Goal: Information Seeking & Learning: Learn about a topic

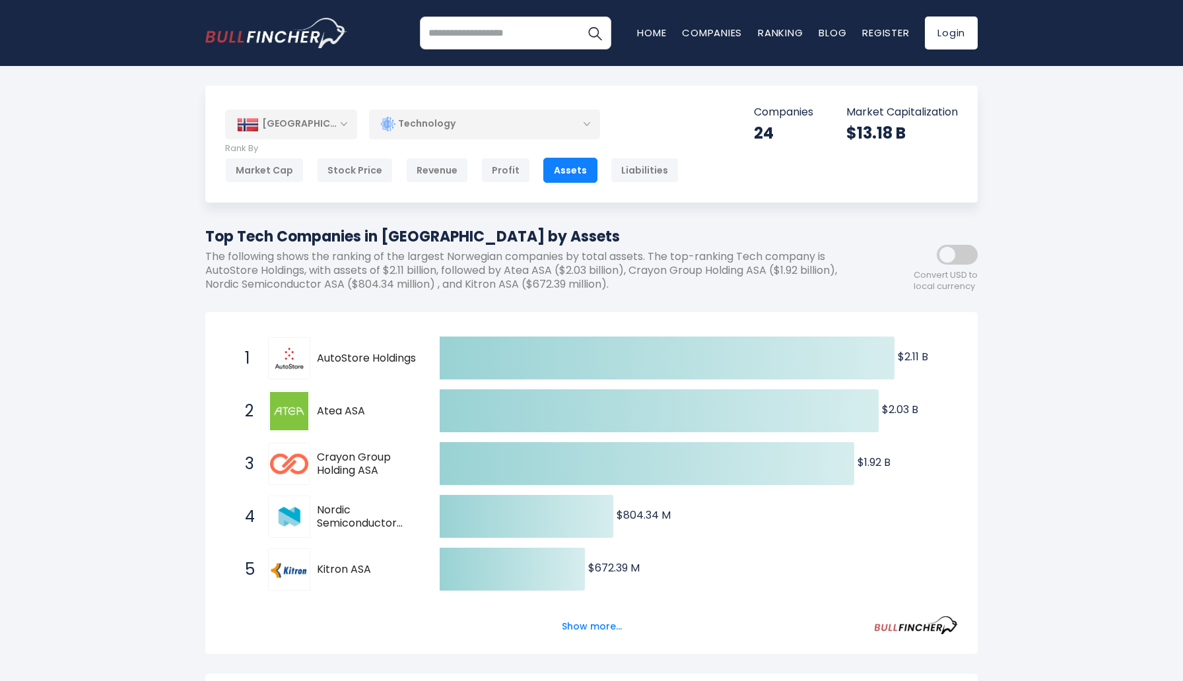
click at [331, 510] on span "Nordic Semiconductor ASA" at bounding box center [367, 518] width 100 height 28
click at [331, 525] on span "Nordic Semiconductor ASA" at bounding box center [367, 518] width 100 height 28
click at [299, 520] on img at bounding box center [289, 517] width 38 height 38
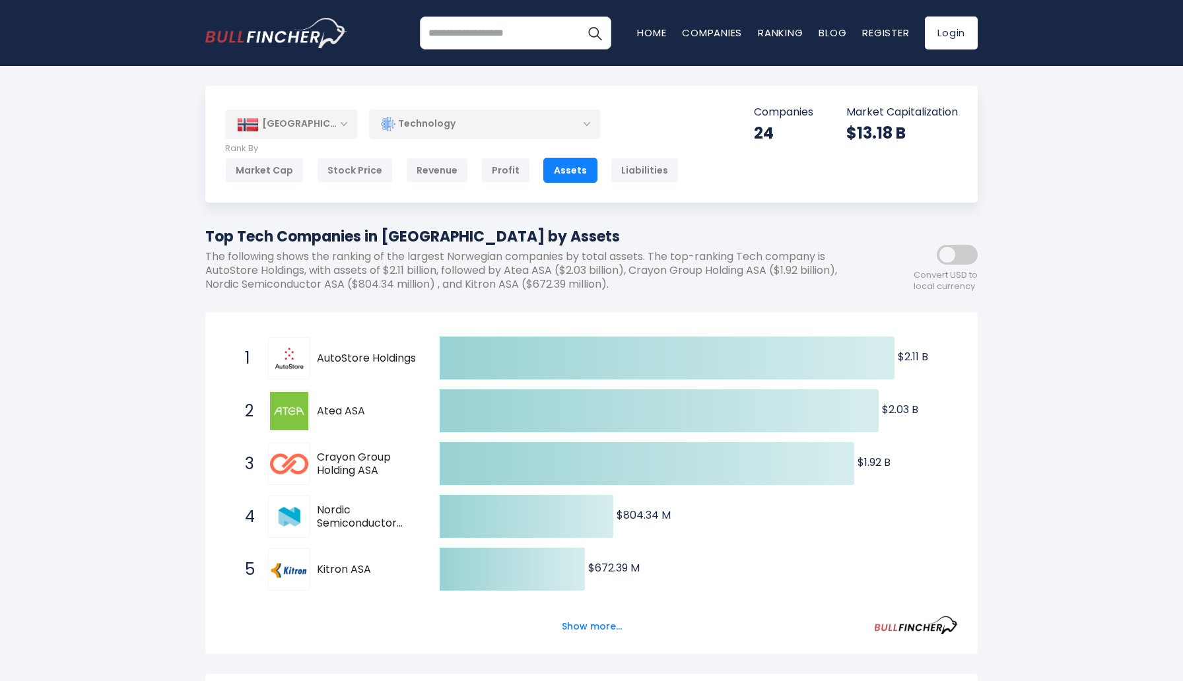
click at [290, 514] on img at bounding box center [289, 517] width 38 height 38
click at [337, 514] on span "Nordic Semiconductor ASA" at bounding box center [367, 518] width 100 height 28
click at [288, 512] on img at bounding box center [289, 517] width 38 height 38
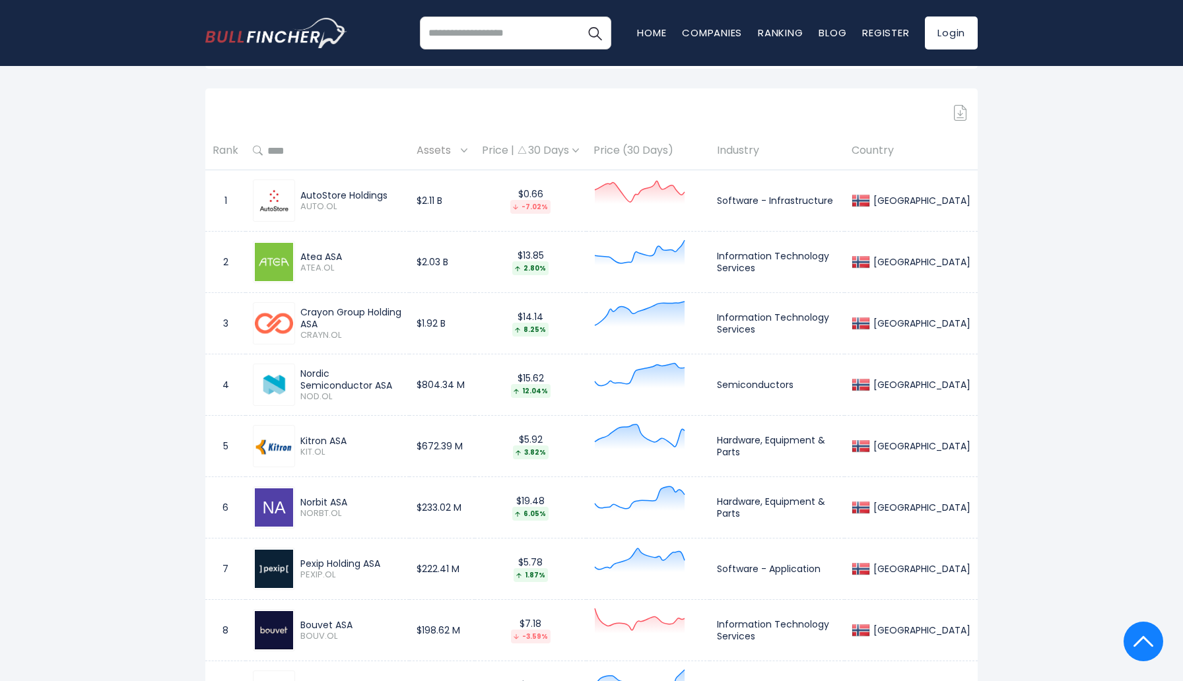
scroll to position [578, 0]
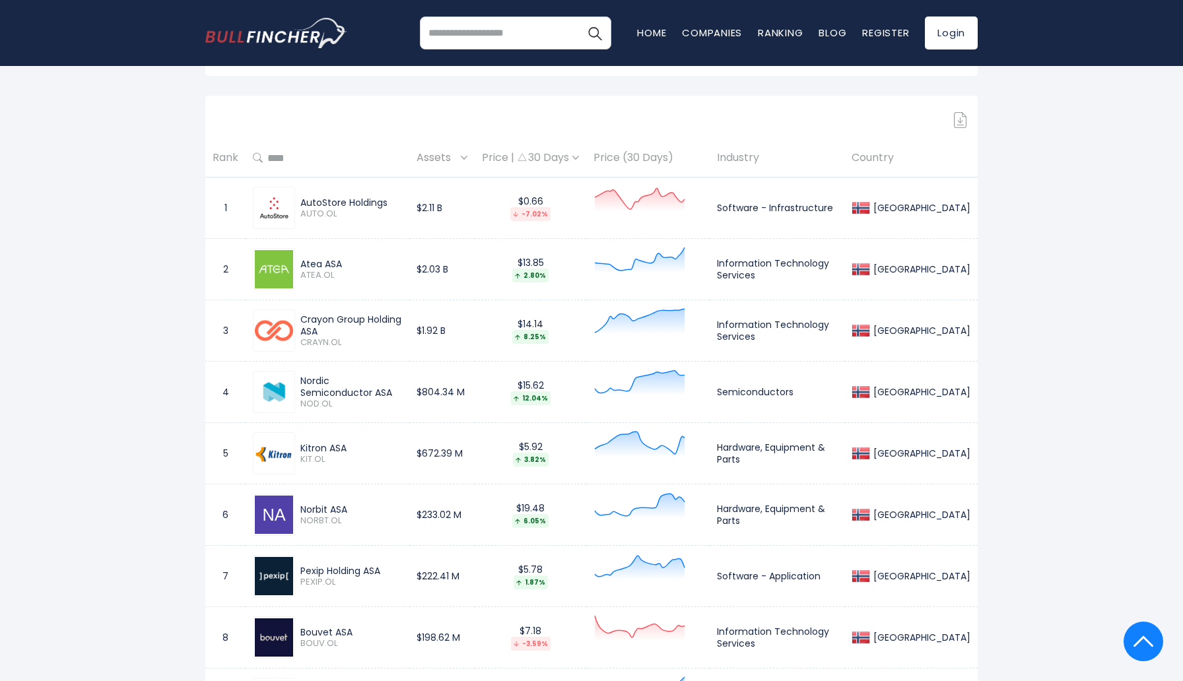
click at [455, 280] on td "$2.03 B" at bounding box center [441, 269] width 65 height 61
click at [579, 159] on div "Price | 30 Days" at bounding box center [530, 158] width 97 height 14
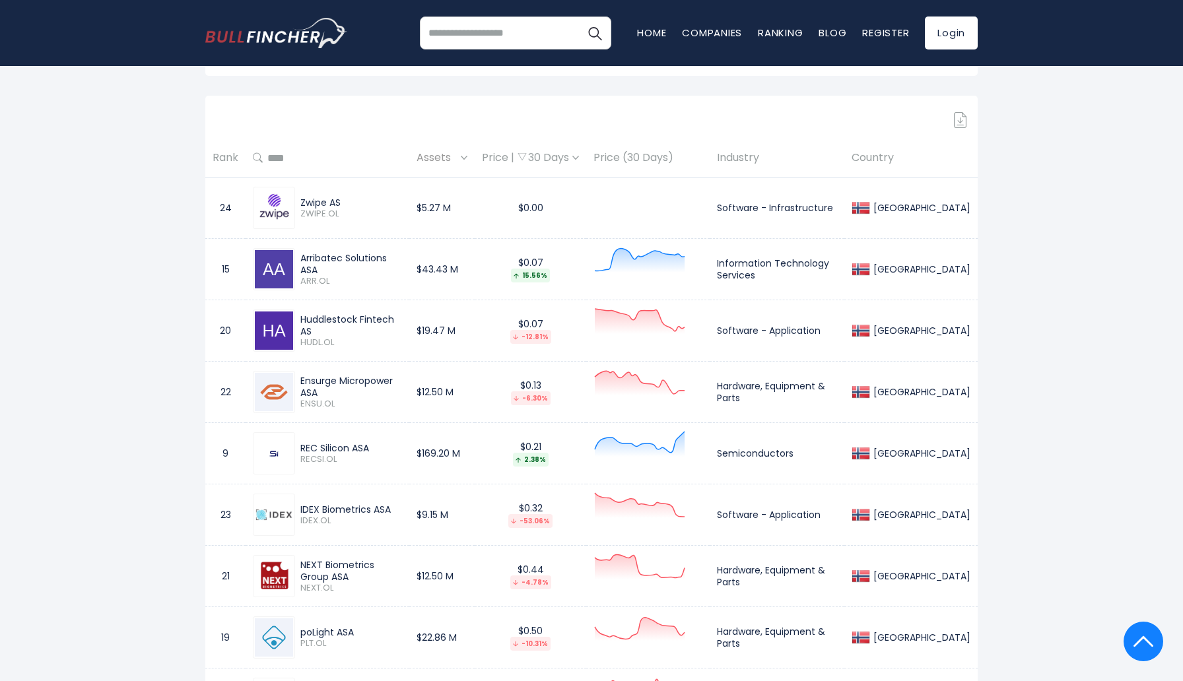
click at [579, 159] on div "Price | 30 Days" at bounding box center [530, 158] width 97 height 14
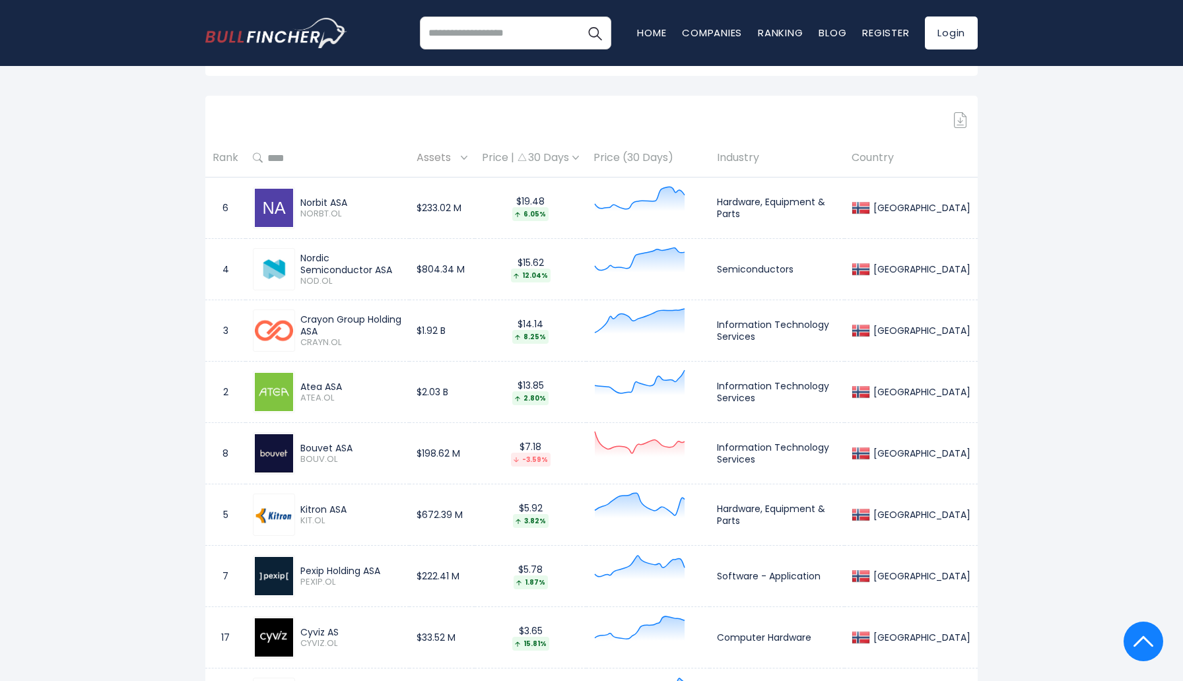
click at [578, 163] on div "Price | 30 Days" at bounding box center [530, 158] width 97 height 14
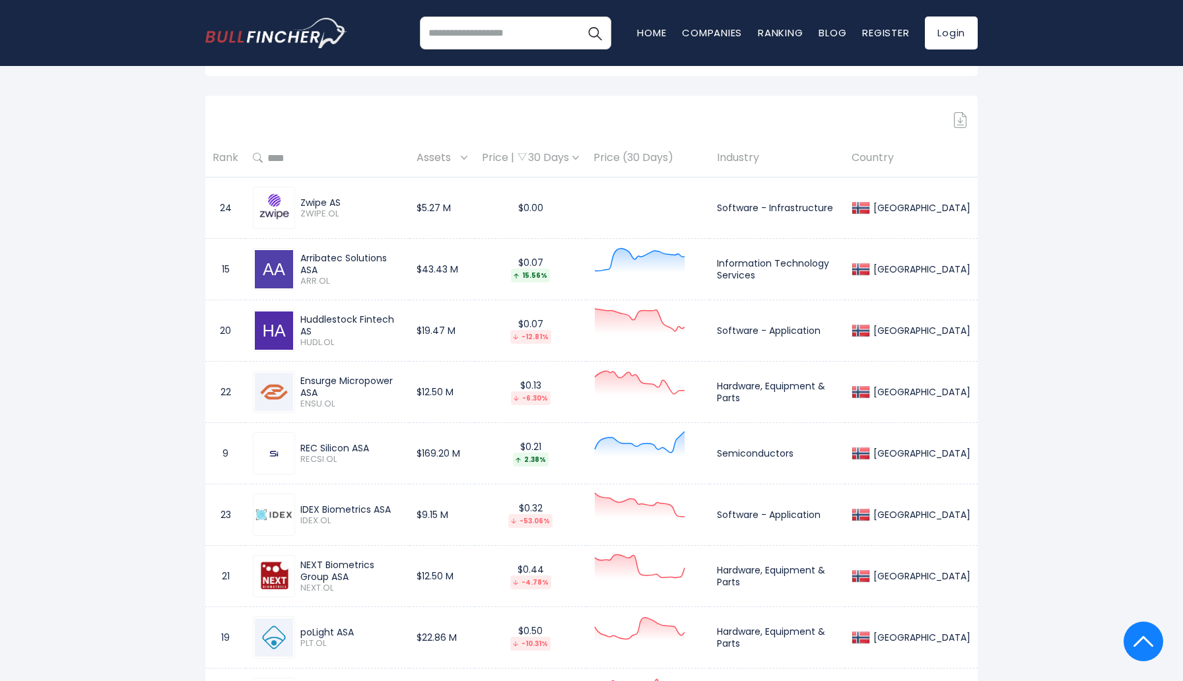
click at [573, 166] on th "Price | 30 Days" at bounding box center [531, 158] width 112 height 39
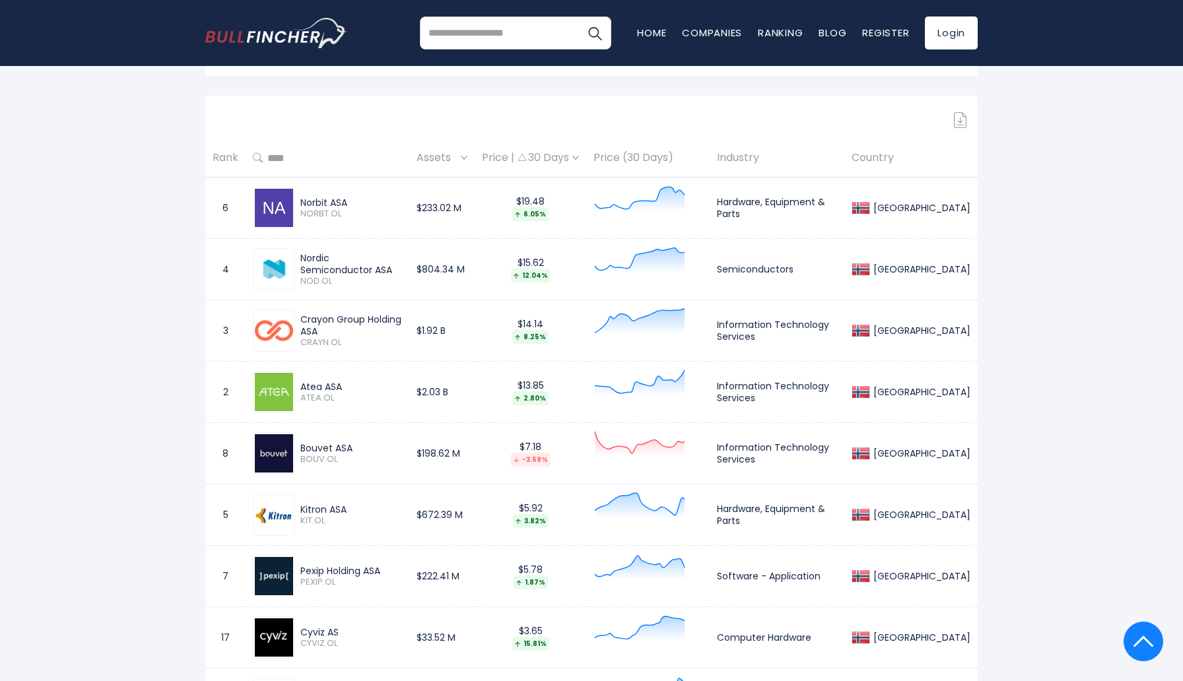
click at [409, 154] on th at bounding box center [328, 158] width 164 height 39
click at [452, 156] on span "Assets" at bounding box center [437, 158] width 41 height 20
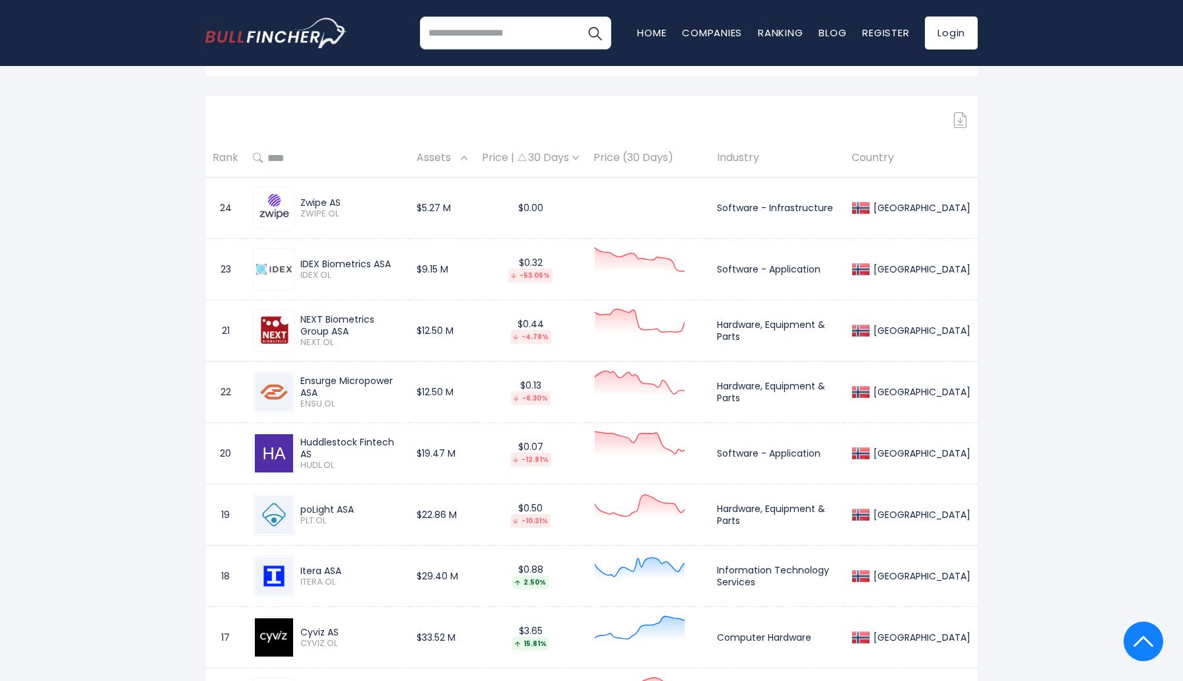
click at [457, 160] on span "Assets" at bounding box center [437, 158] width 41 height 20
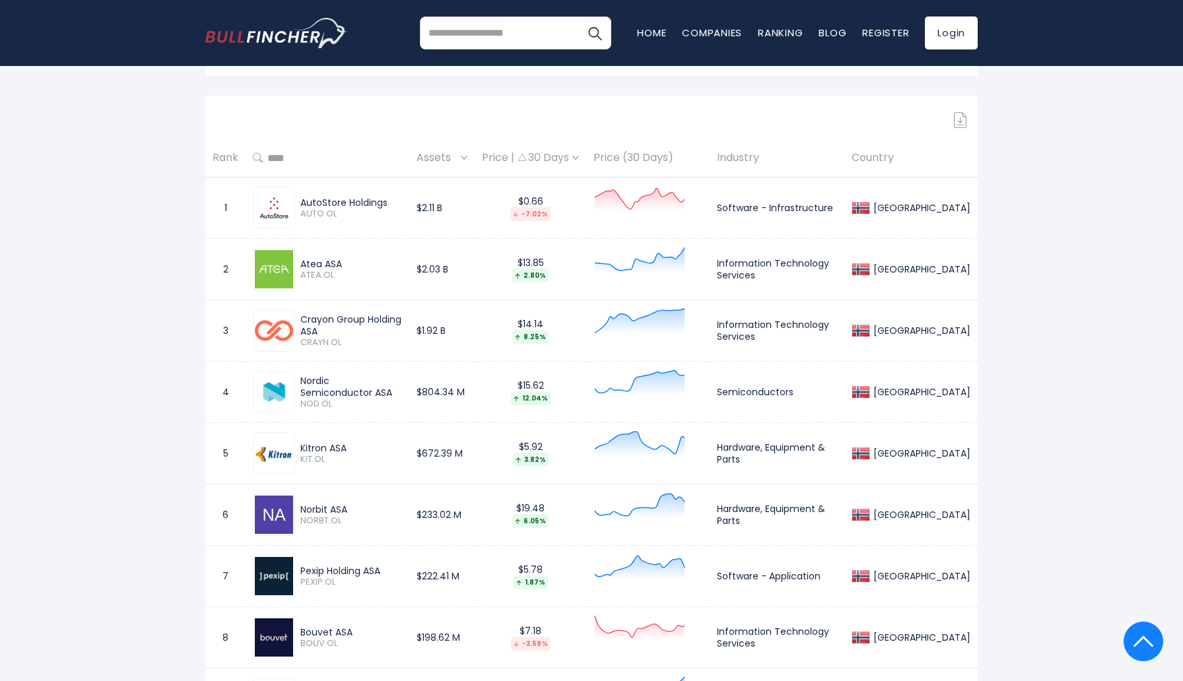
click at [316, 203] on div "AutoStore Holdings" at bounding box center [351, 203] width 102 height 12
click at [315, 215] on span "AUTO.OL" at bounding box center [351, 214] width 102 height 11
drag, startPoint x: 315, startPoint y: 215, endPoint x: 330, endPoint y: 213, distance: 15.3
click at [330, 213] on span "AUTO.OL" at bounding box center [351, 214] width 102 height 11
copy span "AUTO.OL"
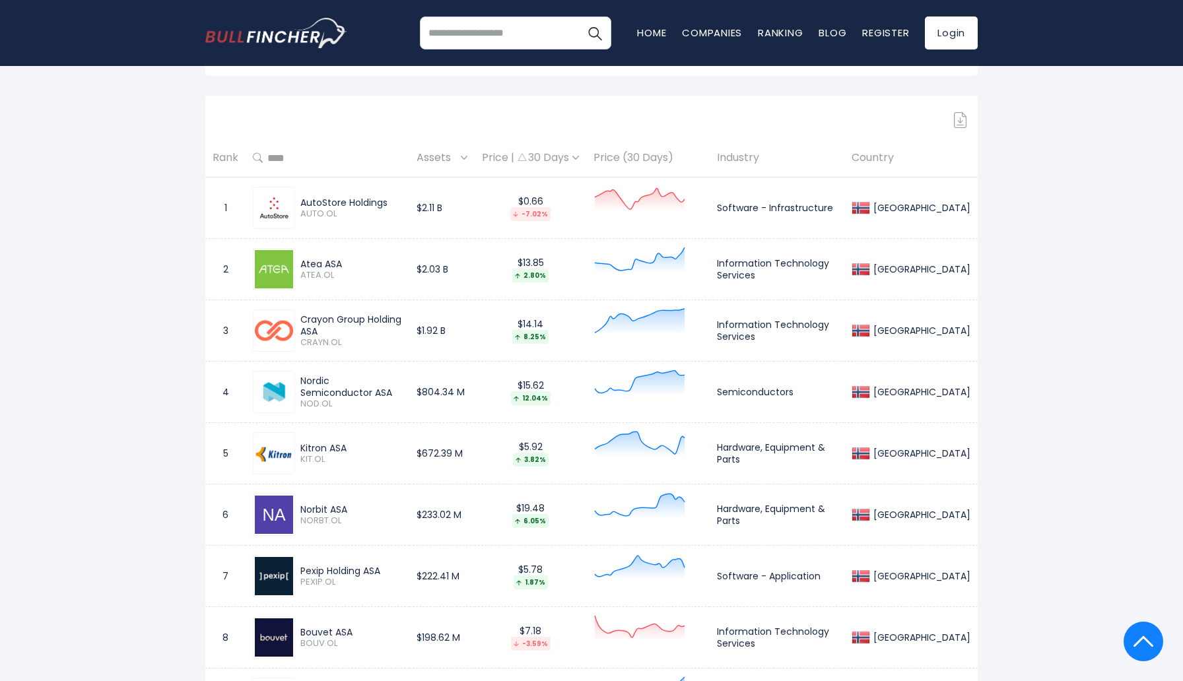
click at [440, 250] on td "$2.03 B" at bounding box center [441, 269] width 65 height 61
click at [312, 204] on div "AutoStore Holdings" at bounding box center [351, 203] width 102 height 12
drag, startPoint x: 312, startPoint y: 204, endPoint x: 369, endPoint y: 204, distance: 57.4
click at [369, 204] on div "AutoStore Holdings" at bounding box center [351, 203] width 102 height 12
copy div "AutoStore Holdings"
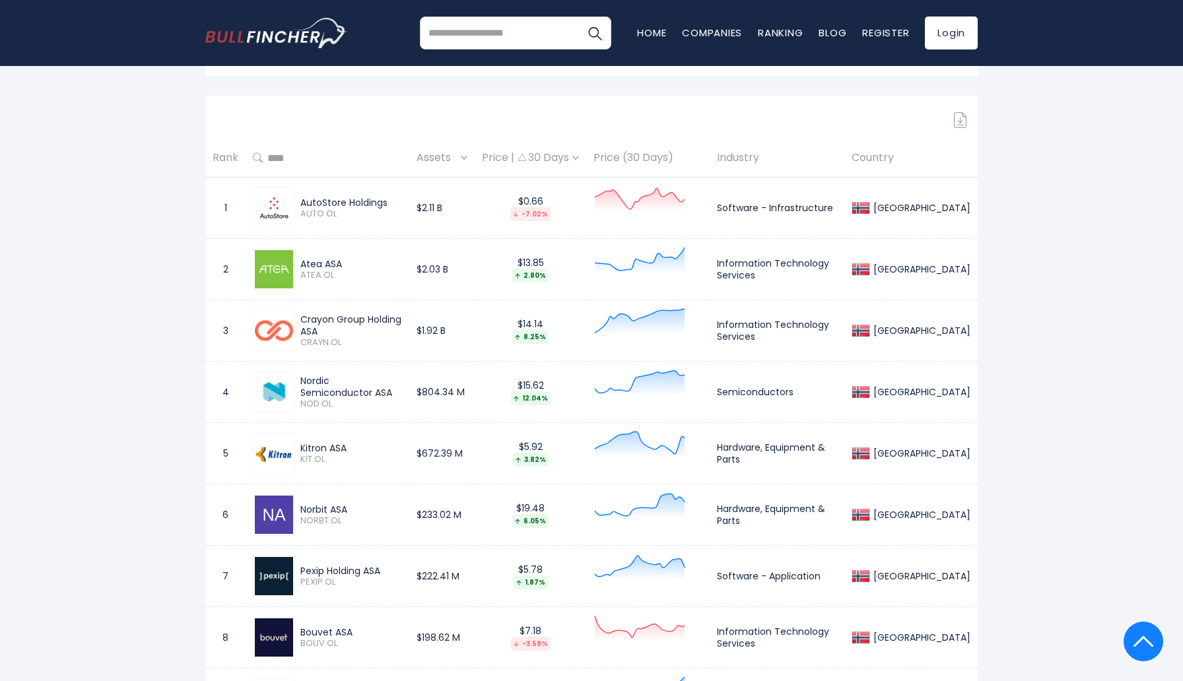
drag, startPoint x: 347, startPoint y: 265, endPoint x: 302, endPoint y: 259, distance: 45.9
click at [302, 259] on div "Atea ASA" at bounding box center [351, 264] width 102 height 12
copy div "Atea ASA"
click at [321, 321] on div "Crayon Group Holding ASA" at bounding box center [351, 326] width 102 height 24
drag, startPoint x: 321, startPoint y: 321, endPoint x: 420, endPoint y: 322, distance: 99.0
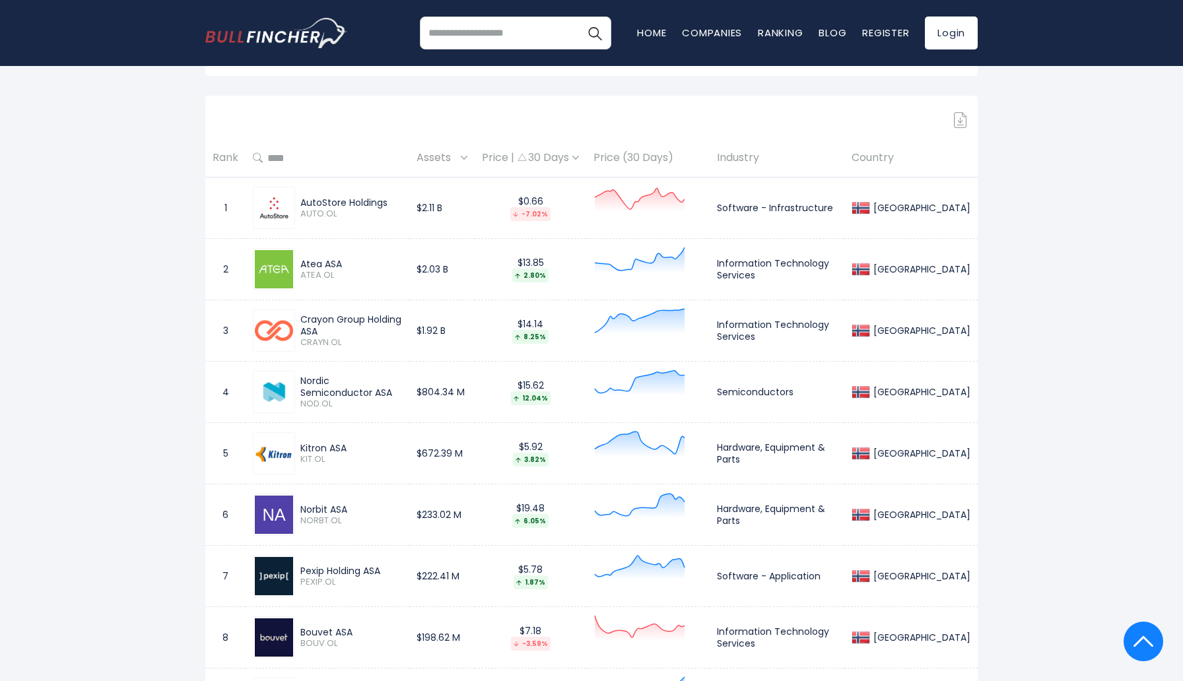
click at [402, 322] on div "Crayon Group Holding ASA" at bounding box center [351, 326] width 102 height 24
copy div "Crayon Group Holding ASA"
click at [313, 389] on div "Nordic Semiconductor ASA" at bounding box center [351, 387] width 102 height 24
drag, startPoint x: 313, startPoint y: 389, endPoint x: 414, endPoint y: 387, distance: 101.0
click at [402, 387] on div "Nordic Semiconductor ASA" at bounding box center [351, 387] width 102 height 24
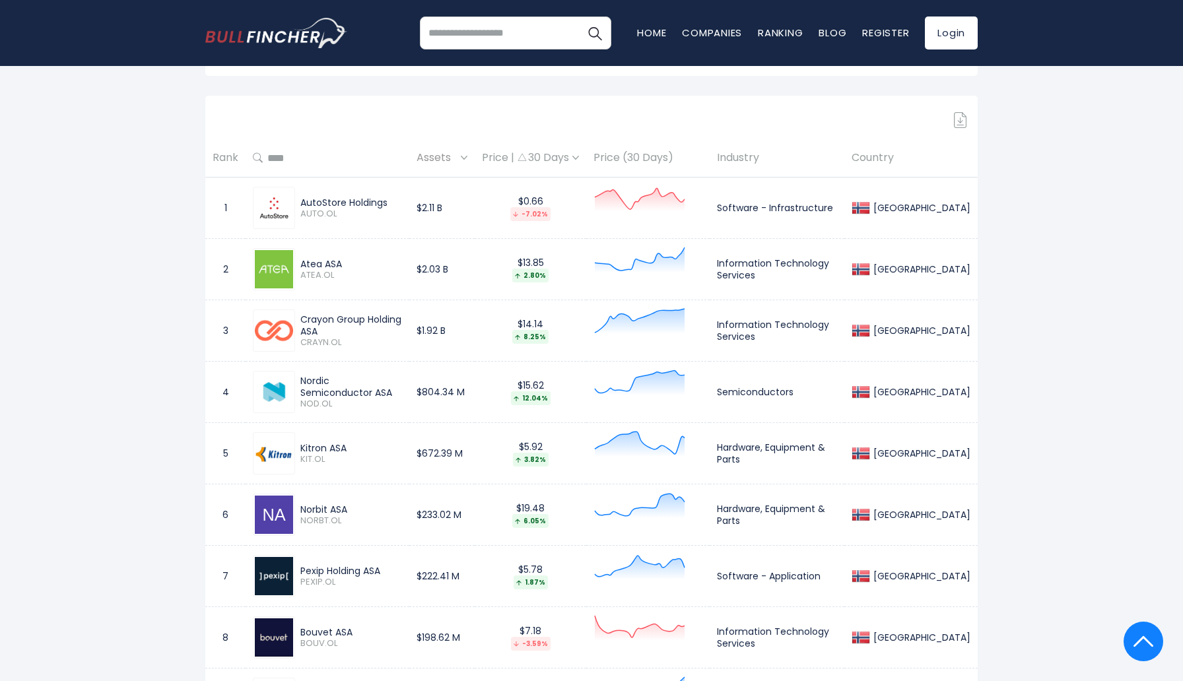
copy div "Nordic Semiconductor ASA"
click at [384, 467] on div "Kitron ASA KIT.OL" at bounding box center [327, 453] width 149 height 42
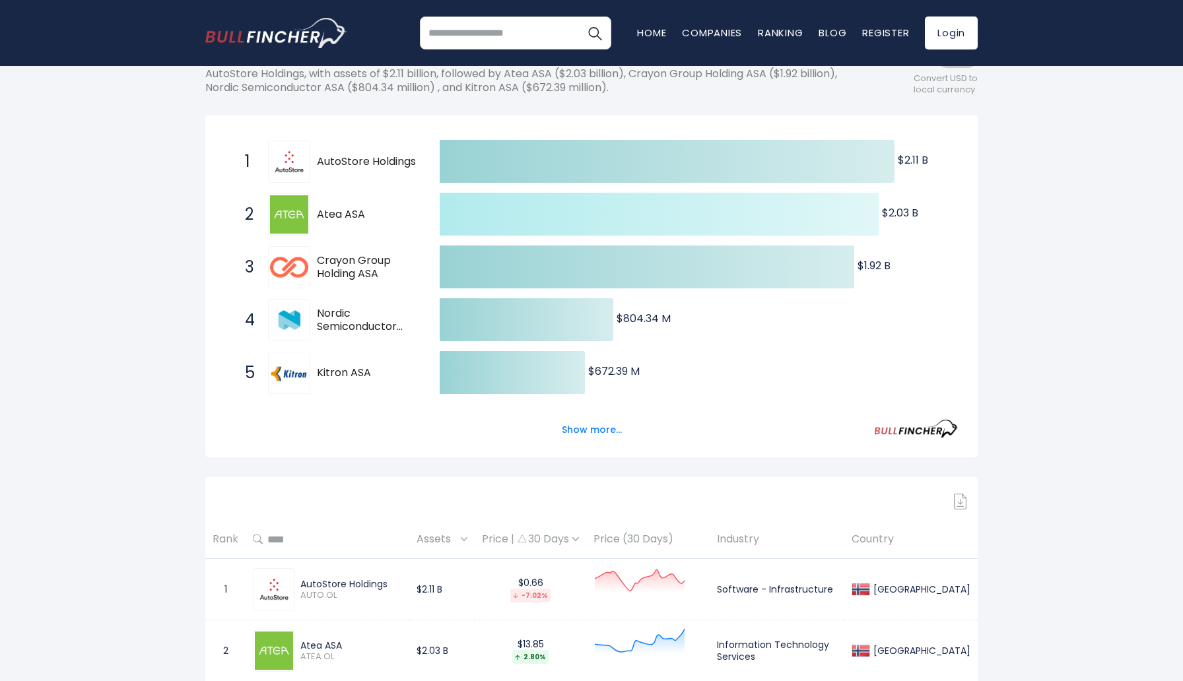
scroll to position [159, 0]
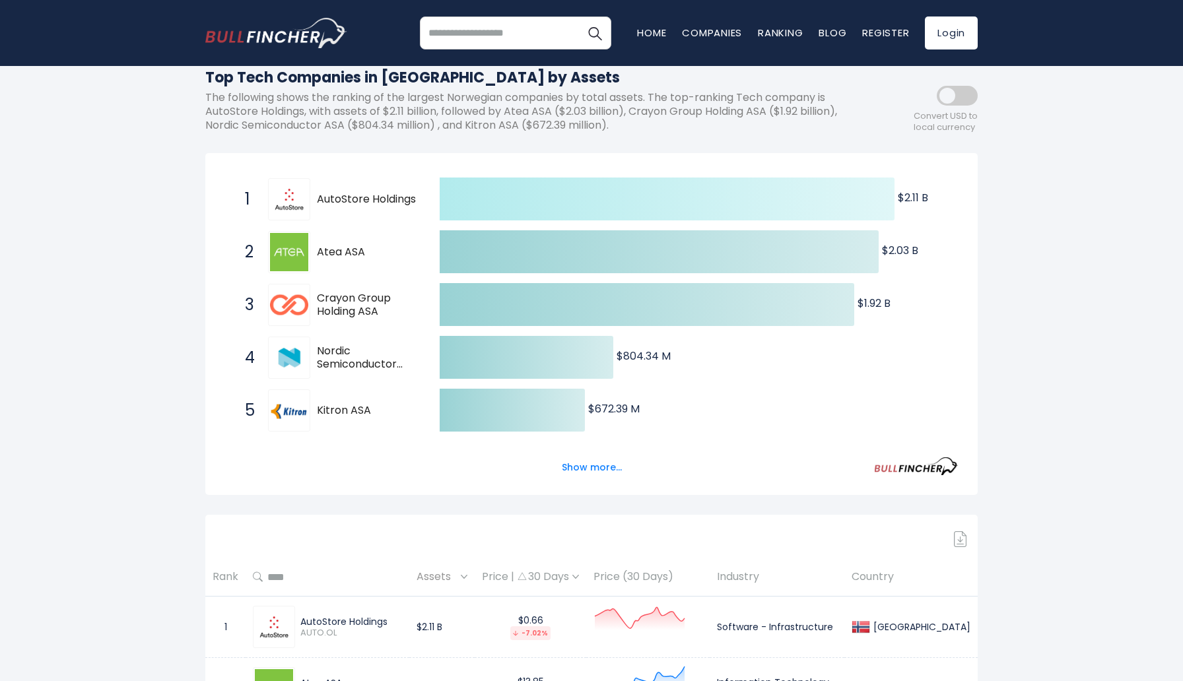
click at [712, 205] on icon at bounding box center [667, 199] width 455 height 43
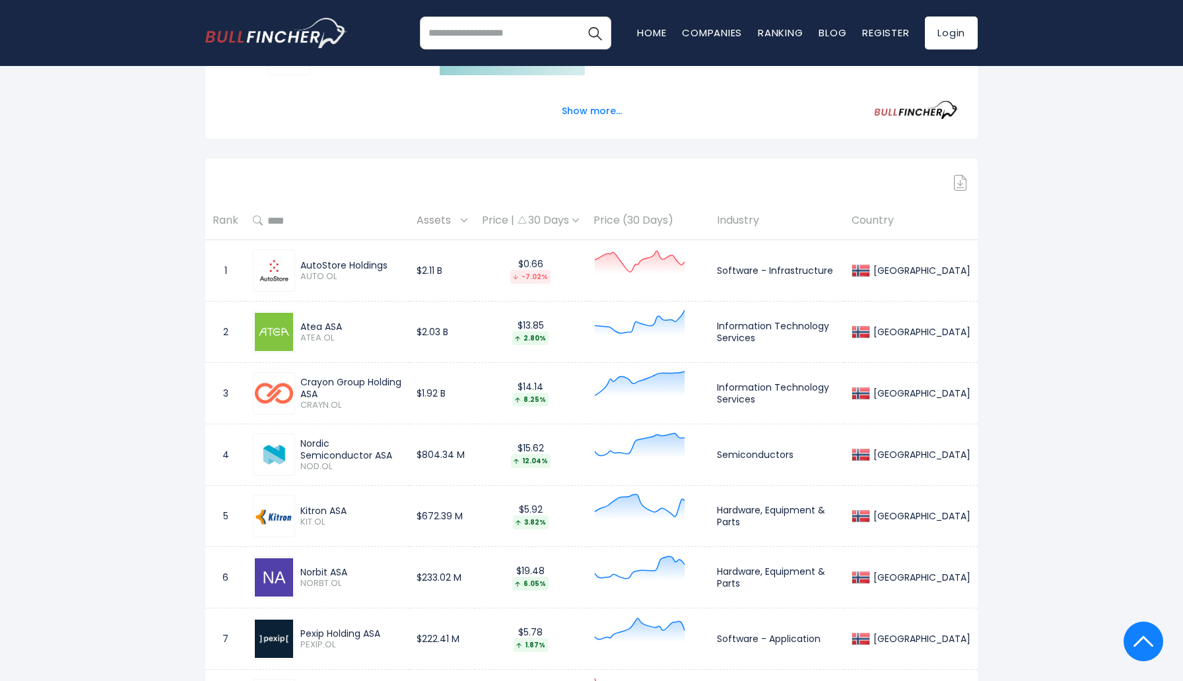
scroll to position [531, 0]
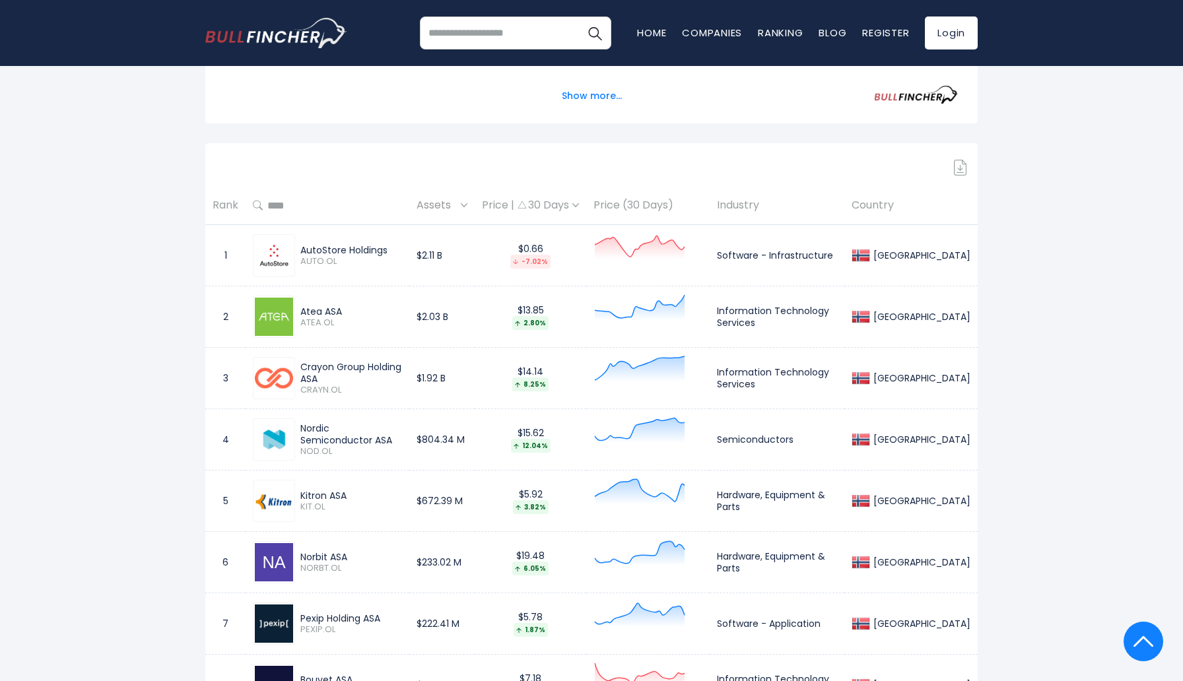
click at [312, 492] on div "Kitron ASA" at bounding box center [351, 496] width 102 height 12
drag, startPoint x: 312, startPoint y: 492, endPoint x: 333, endPoint y: 492, distance: 20.5
click at [333, 492] on div "Kitron ASA" at bounding box center [351, 496] width 102 height 12
copy div "Kitron ASA"
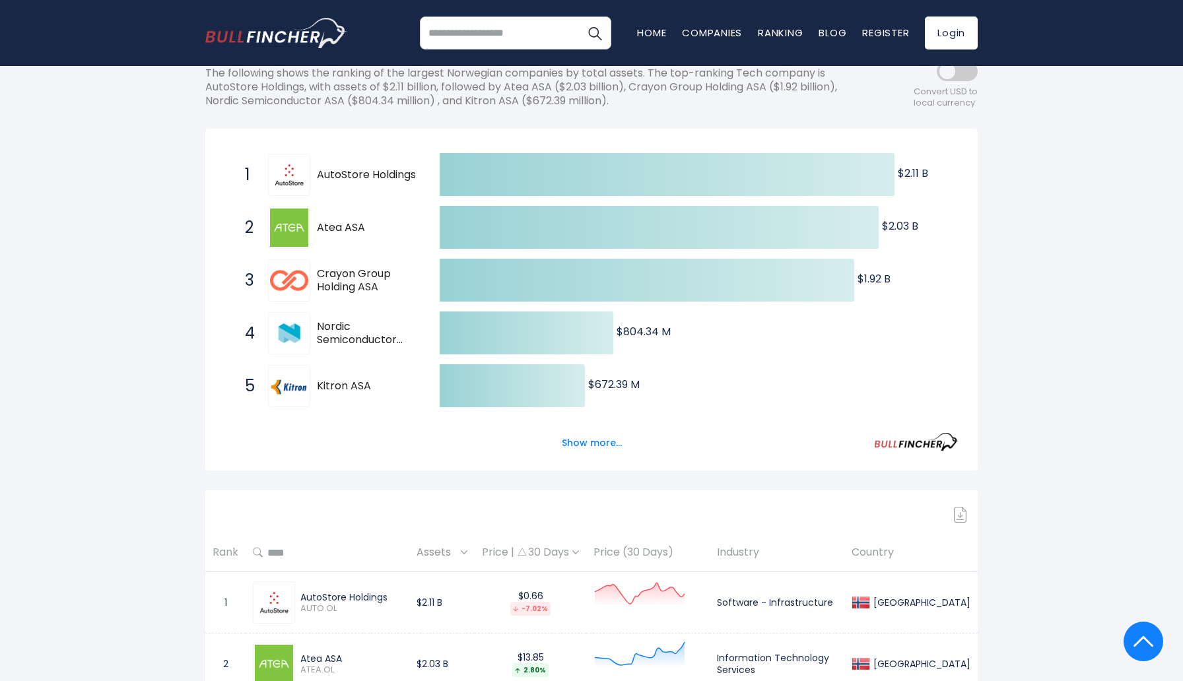
scroll to position [0, 0]
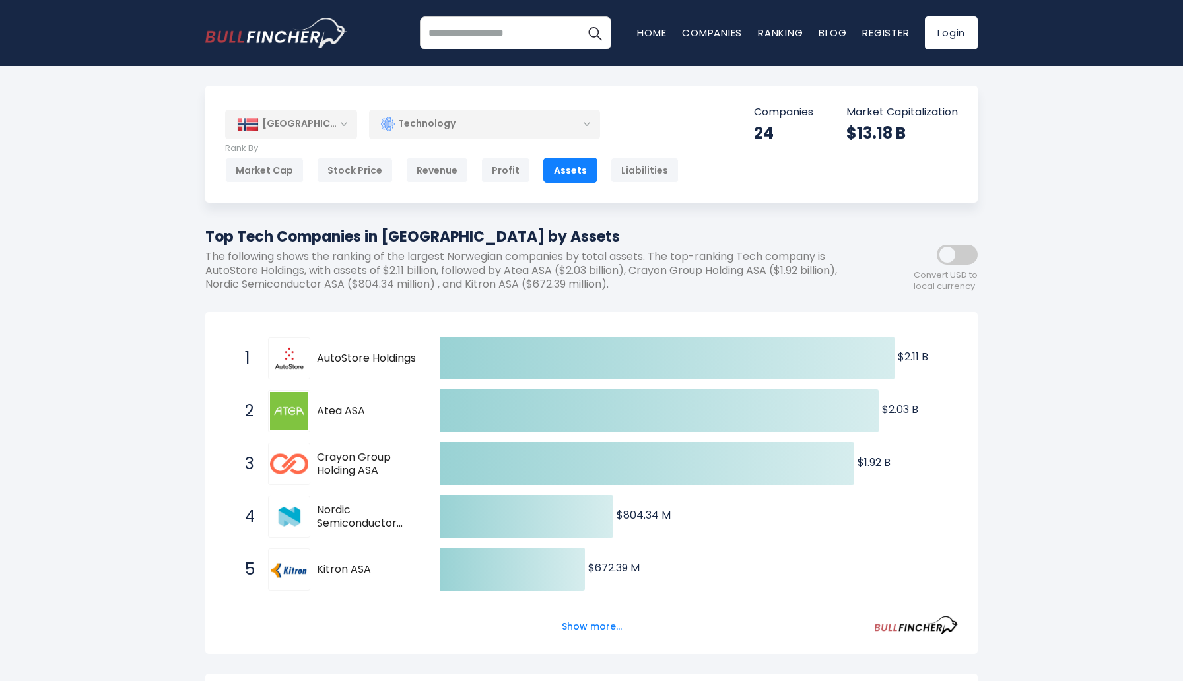
click at [506, 175] on div "Profit" at bounding box center [505, 170] width 49 height 25
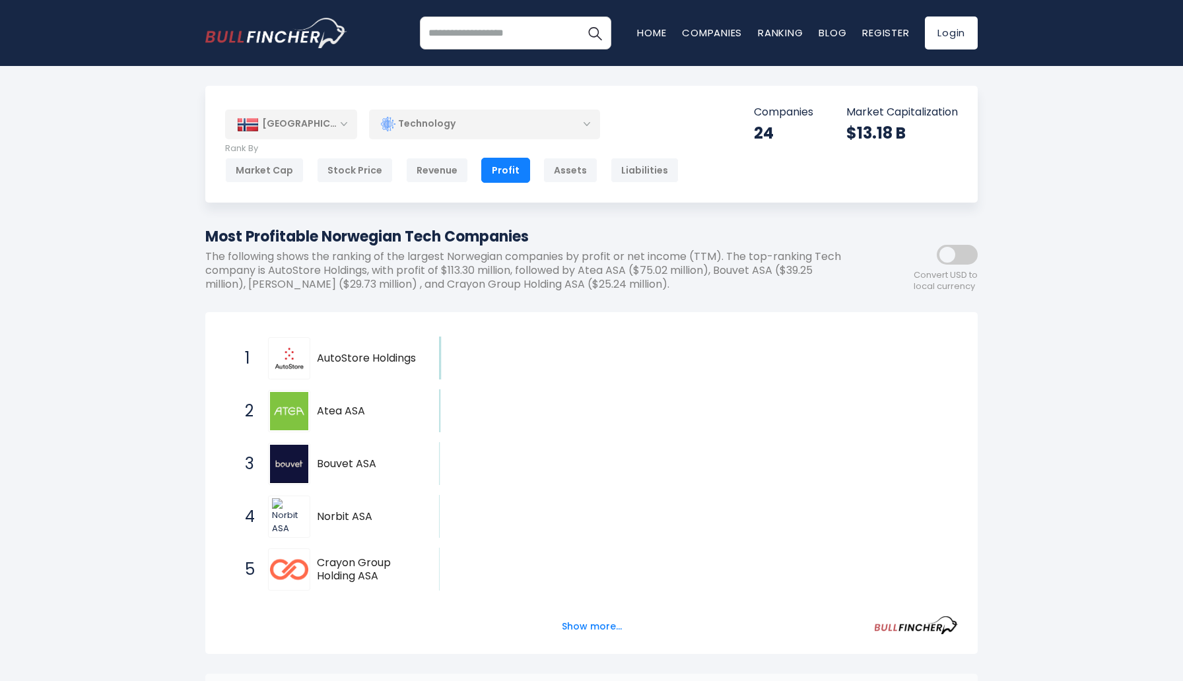
click at [460, 129] on div "Technology" at bounding box center [484, 124] width 231 height 30
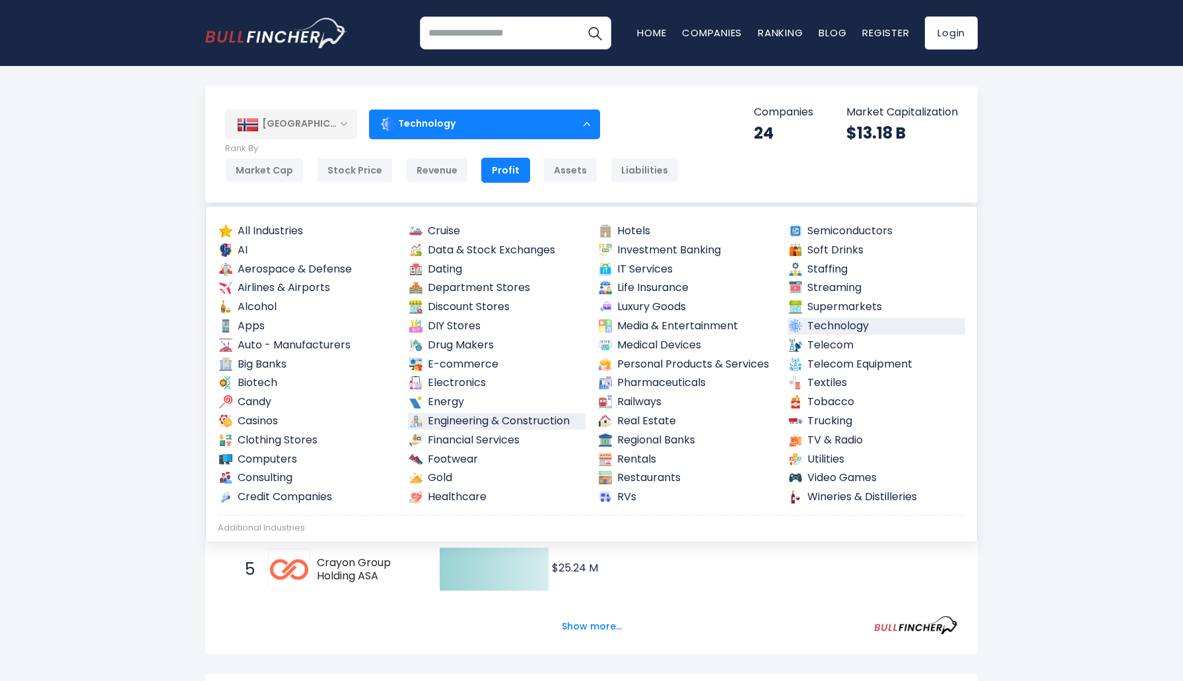
click at [454, 423] on link "Engineering & Construction" at bounding box center [497, 421] width 178 height 17
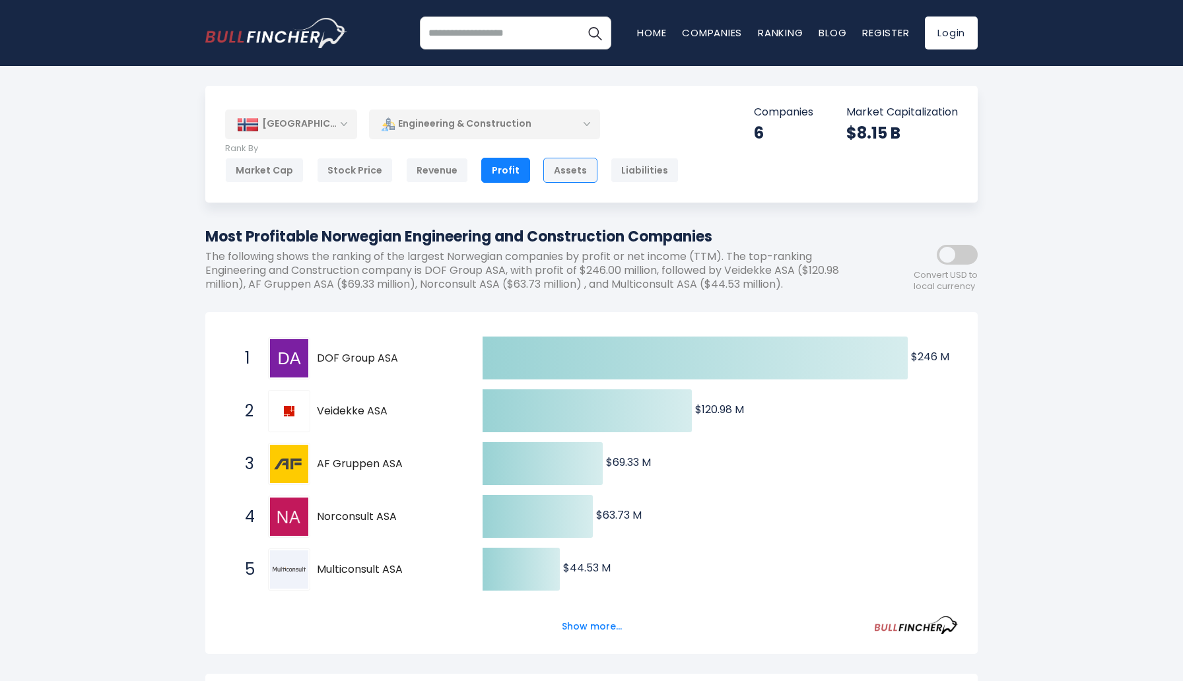
click at [550, 177] on div "Assets" at bounding box center [570, 170] width 54 height 25
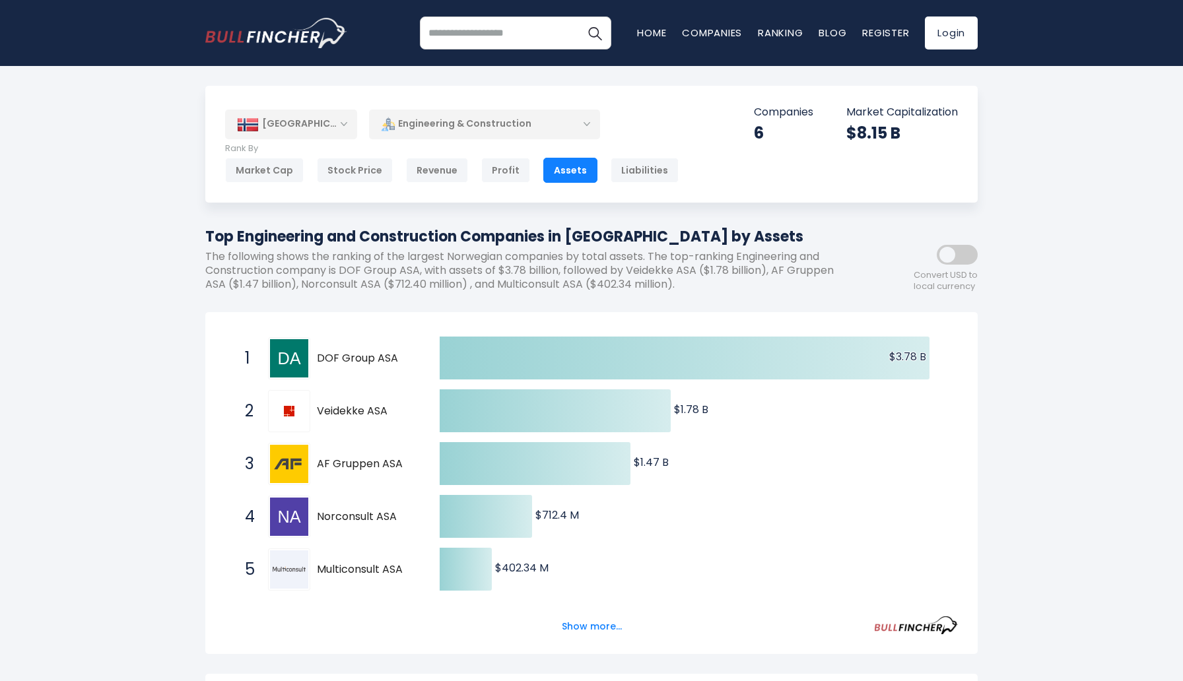
click at [640, 238] on h1 "Top Engineering and Construction Companies in Norway by Assets" at bounding box center [532, 237] width 654 height 22
drag, startPoint x: 640, startPoint y: 238, endPoint x: 667, endPoint y: 238, distance: 27.1
click at [667, 238] on h1 "Top Engineering and Construction Companies in Norway by Assets" at bounding box center [532, 237] width 654 height 22
click at [659, 248] on div at bounding box center [659, 248] width 0 height 0
click at [547, 238] on h1 "Top Engineering and Construction Companies in Norway by Assets" at bounding box center [532, 237] width 654 height 22
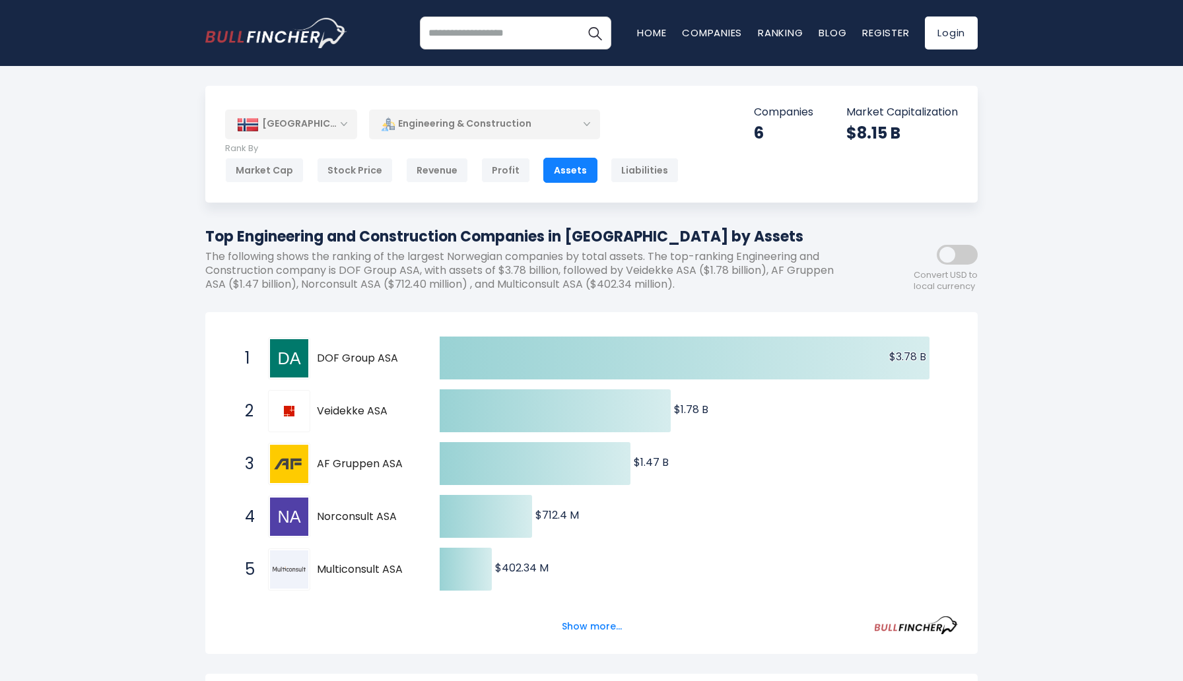
drag, startPoint x: 318, startPoint y: 356, endPoint x: 401, endPoint y: 361, distance: 84.0
click at [401, 361] on span "DOF Group ASA" at bounding box center [367, 359] width 100 height 14
drag, startPoint x: 388, startPoint y: 360, endPoint x: 320, endPoint y: 360, distance: 68.7
click at [320, 360] on span "DOF Group ASA" at bounding box center [367, 359] width 100 height 14
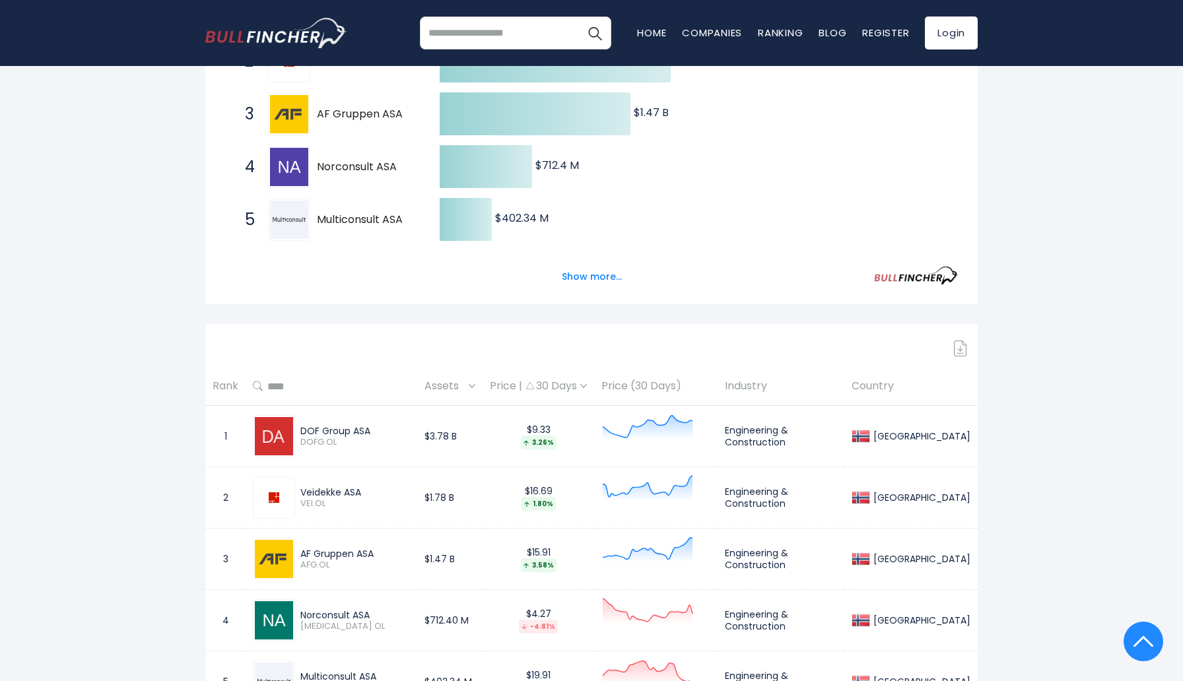
scroll to position [386, 0]
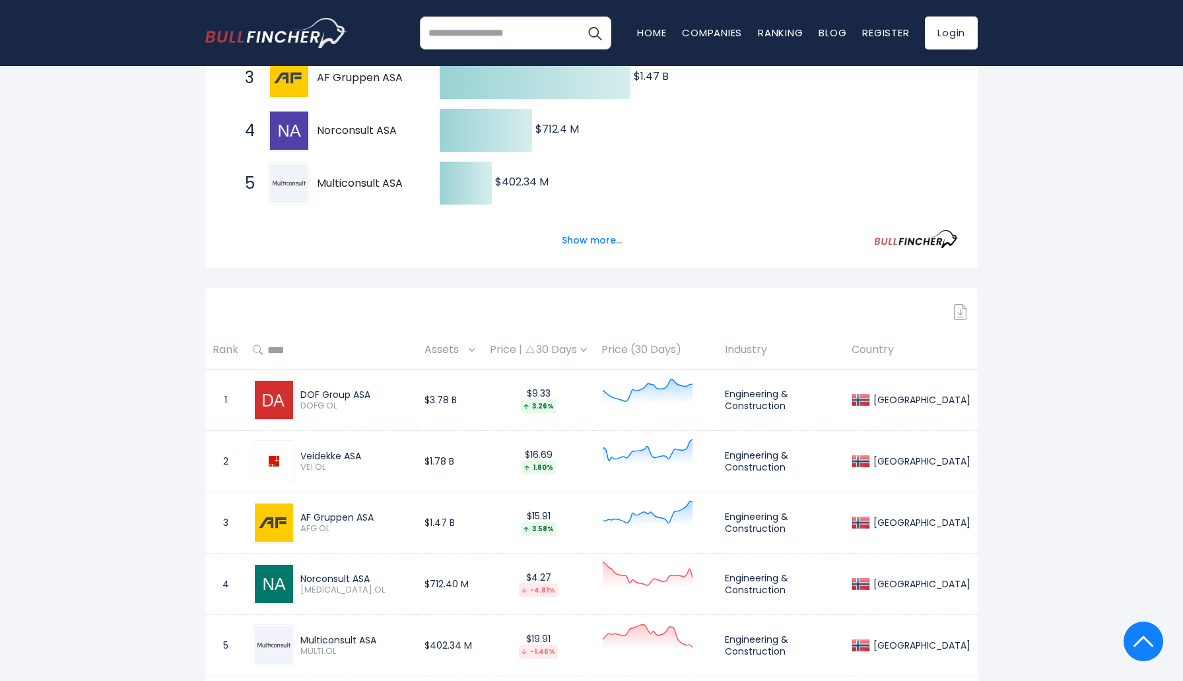
drag, startPoint x: 306, startPoint y: 395, endPoint x: 394, endPoint y: 395, distance: 87.8
click at [394, 395] on div "DOF Group ASA" at bounding box center [355, 395] width 110 height 12
copy div "DOF Group ASA"
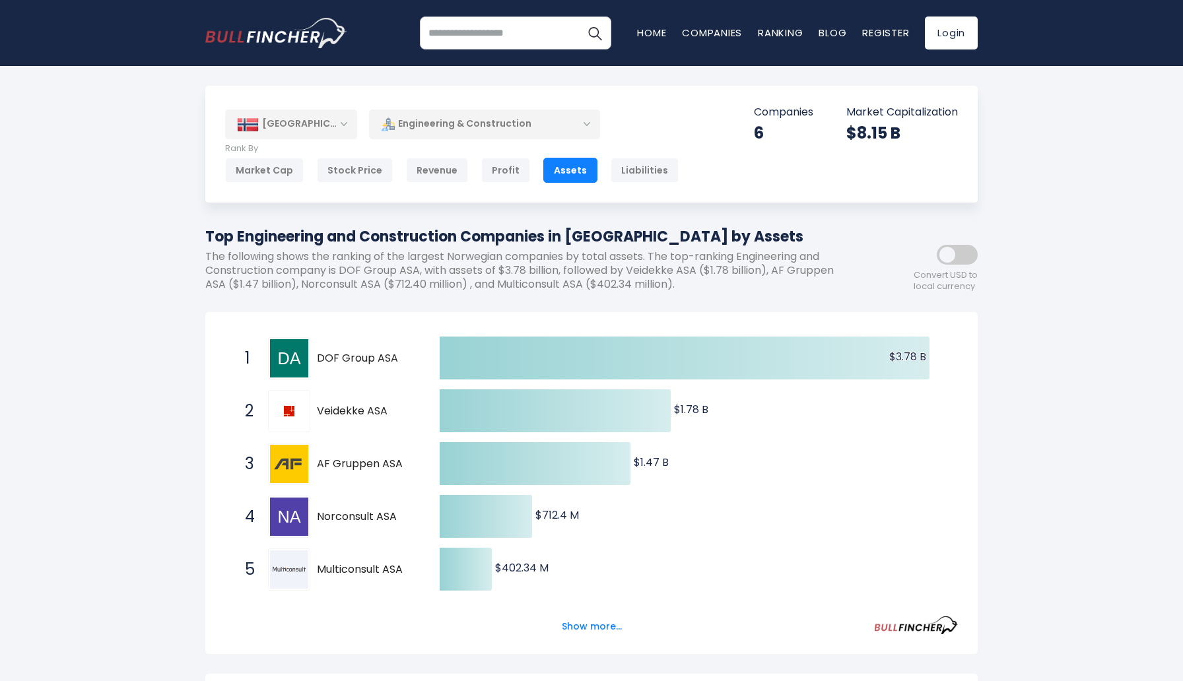
click at [392, 407] on span "Veidekke ASA" at bounding box center [367, 412] width 100 height 14
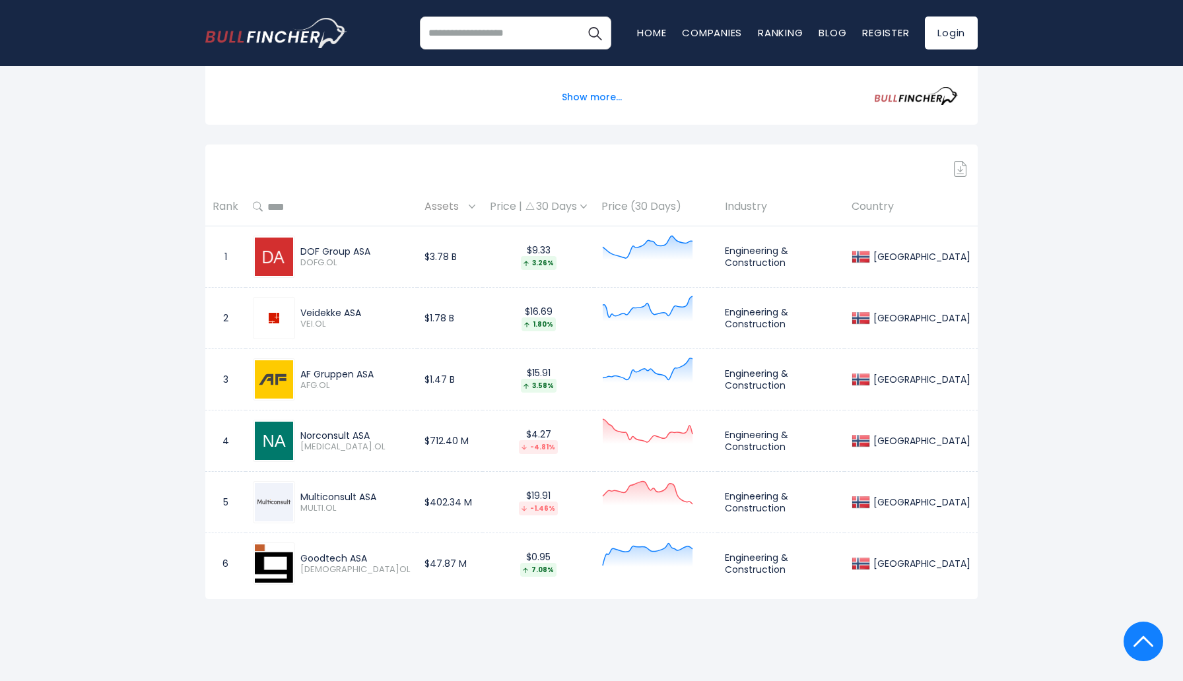
scroll to position [532, 0]
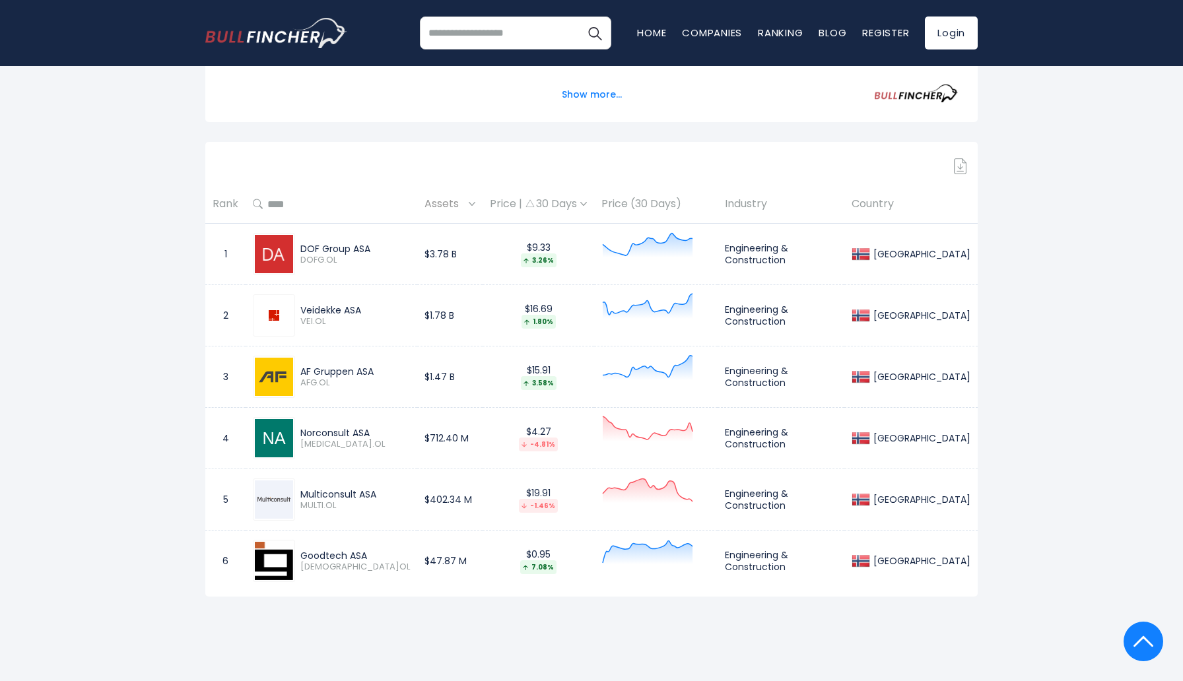
drag, startPoint x: 385, startPoint y: 309, endPoint x: 303, endPoint y: 308, distance: 81.9
click at [303, 308] on div "Veidekke ASA VEI.OL" at bounding box center [352, 315] width 115 height 23
copy div "Veidekke ASA"
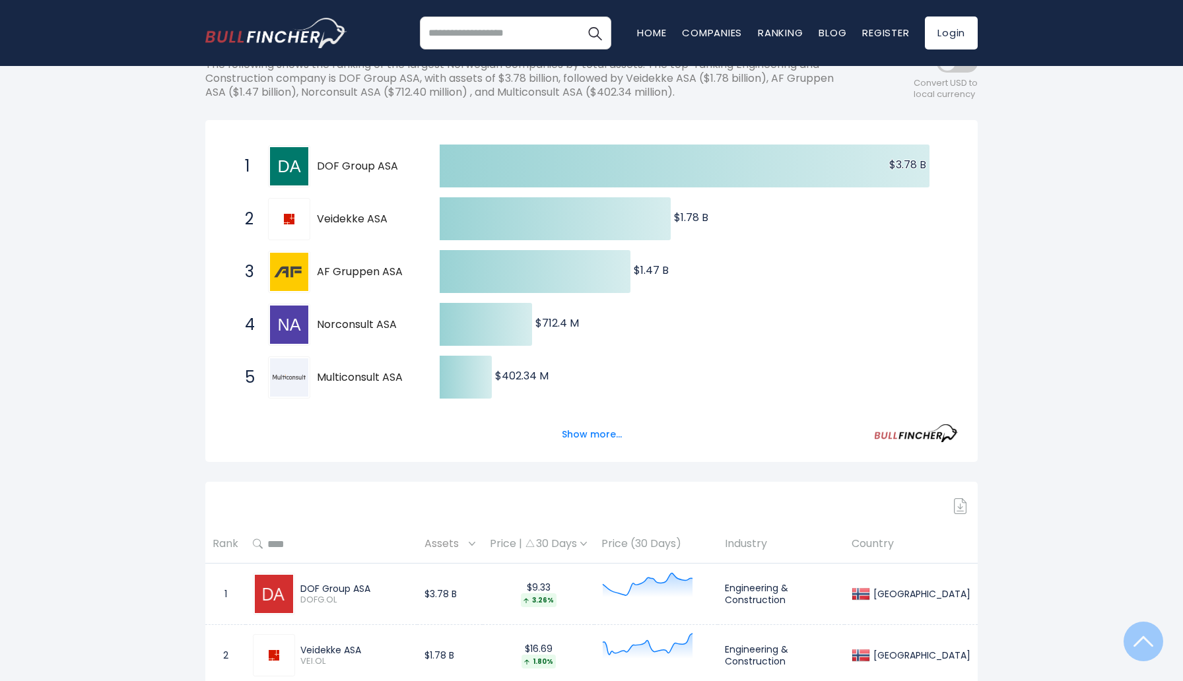
scroll to position [185, 0]
